Goal: Information Seeking & Learning: Learn about a topic

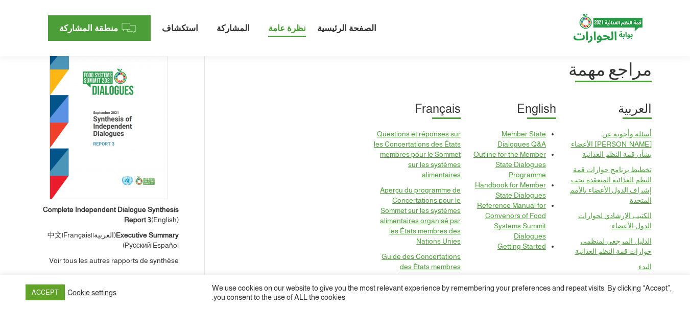
scroll to position [975, 0]
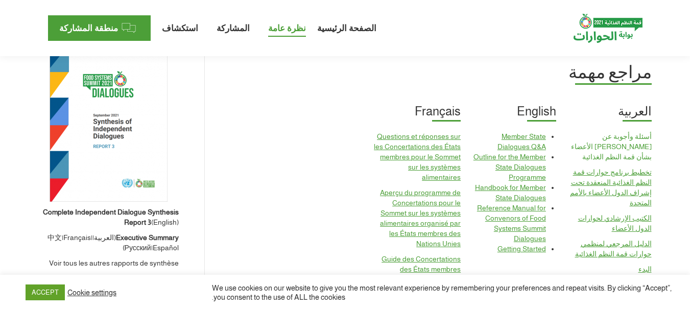
click at [621, 132] on link "أسئلة وأجوبة عن [PERSON_NAME] الأعضاء بشأن قمة النظم الغذائية" at bounding box center [611, 146] width 81 height 29
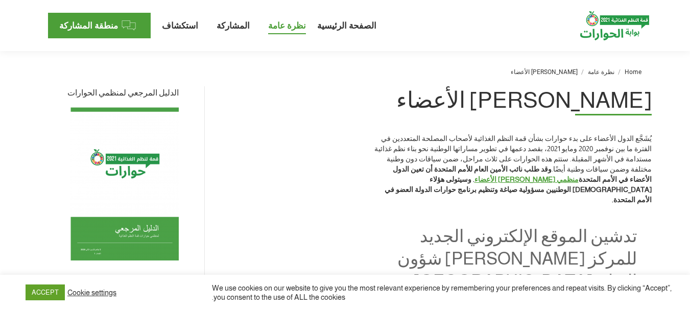
scroll to position [0, 0]
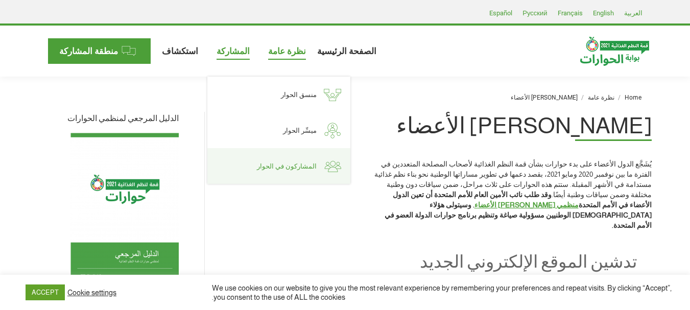
click at [269, 168] on span "المشاركون في الحوار" at bounding box center [287, 166] width 60 height 9
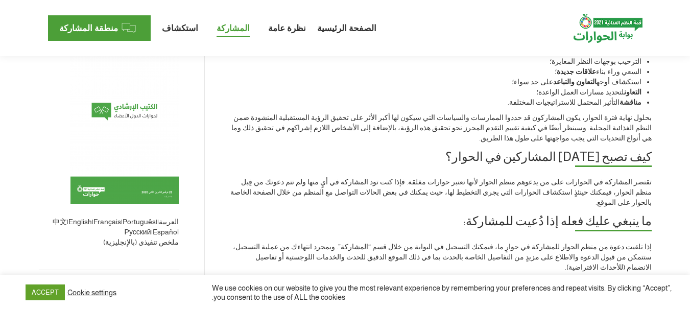
scroll to position [297, 0]
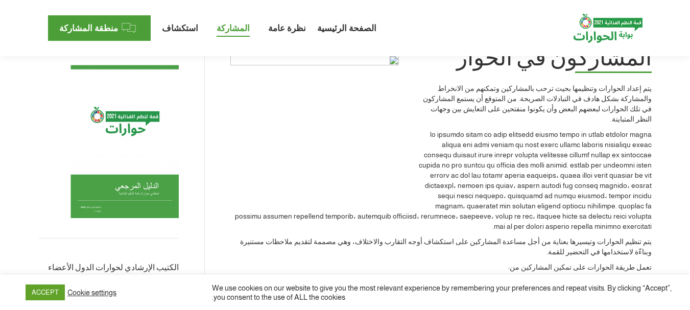
scroll to position [63, 0]
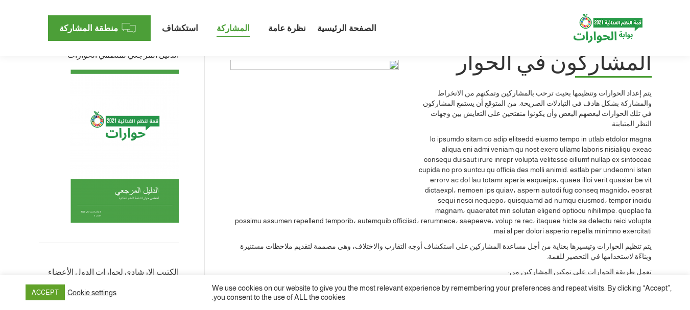
click at [512, 95] on p "يتم إعداد الحوارات وتنظيمها بحيث ترحب بالمشاركين وتمكنهم من الانخراط والمشاركة …" at bounding box center [441, 108] width 422 height 41
click at [617, 25] on img at bounding box center [608, 28] width 69 height 29
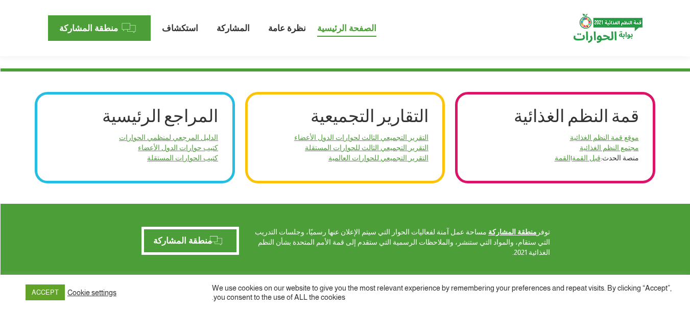
scroll to position [372, 0]
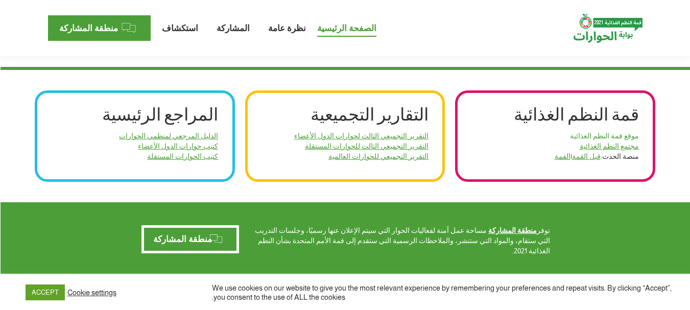
click at [625, 134] on link "موقع قمة النظم الغذائية" at bounding box center [604, 136] width 69 height 8
click at [604, 147] on link "مجتمع النظم الغذائية" at bounding box center [609, 146] width 59 height 8
click at [557, 156] on link "القمة" at bounding box center [563, 156] width 16 height 8
click at [586, 154] on link "قبل القمة" at bounding box center [586, 156] width 29 height 8
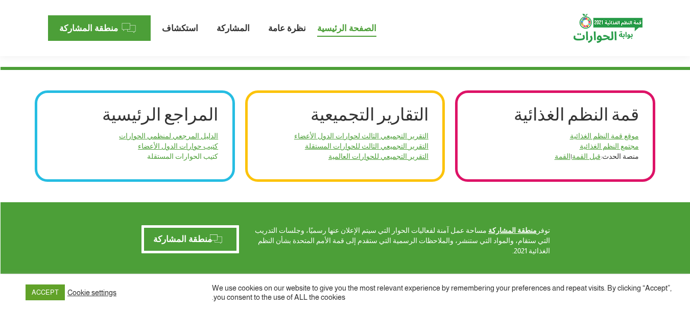
click at [174, 156] on link "كتيب الحوارات المستقلة" at bounding box center [182, 156] width 71 height 8
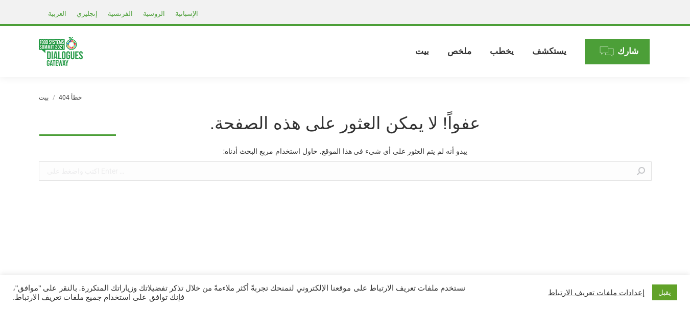
click at [422, 171] on input "يبحث:" at bounding box center [345, 170] width 613 height 19
paste input "“Saudi Arabian Decentralized & Human Centered Urban Farming"
type input "“Saudi Arabian Decentralized & Human Centered Urban Farming"
click at [643, 172] on link at bounding box center [641, 170] width 10 height 19
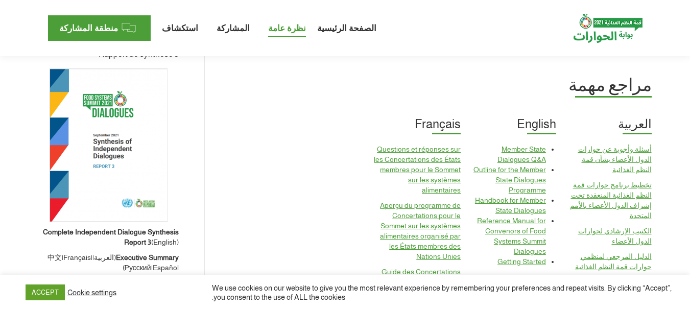
scroll to position [962, 0]
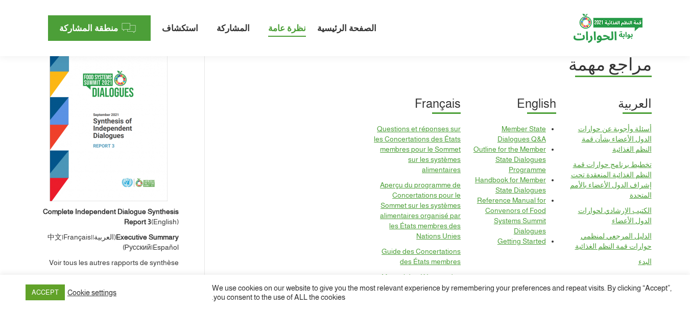
click at [606, 170] on p "تخطيط برنامج حوارات قمة النظم الغذائية المنعقدة تحت إشراف الدول الأعضاء بالأمم …" at bounding box center [608, 179] width 88 height 41
click at [607, 160] on link "تخطيط برنامج حوارات قمة النظم الغذائية المنعقدة تحت إشراف الدول الأعضاء بالأمم …" at bounding box center [611, 179] width 82 height 39
